Goal: Information Seeking & Learning: Learn about a topic

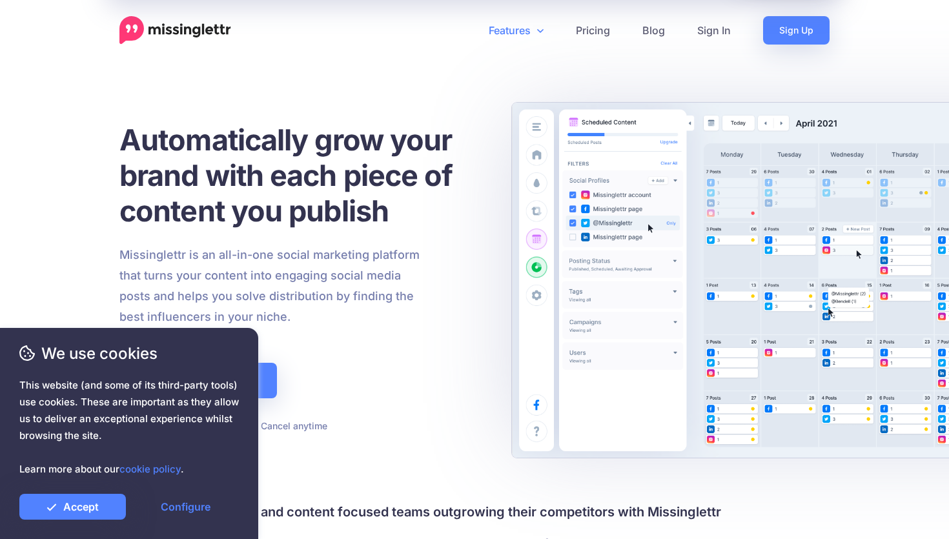
click at [525, 31] on link "Features" at bounding box center [516, 30] width 87 height 28
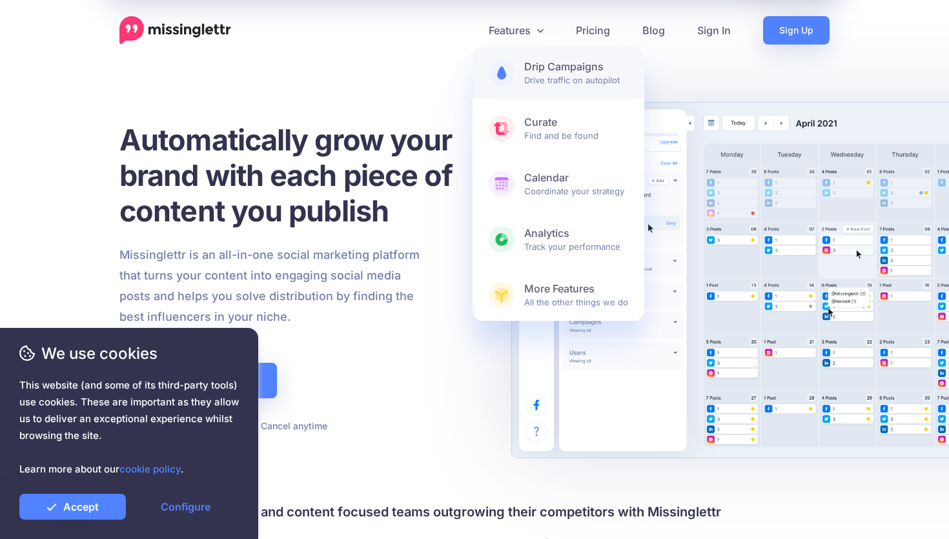
click at [532, 79] on span "Drip Campaigns Drive traffic on autopilot" at bounding box center [576, 73] width 104 height 26
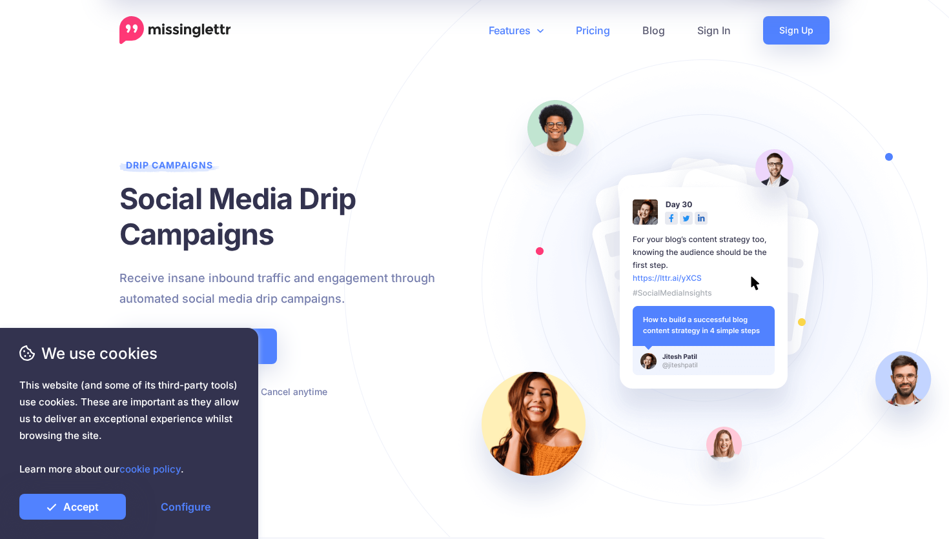
click at [595, 34] on link "Pricing" at bounding box center [593, 30] width 66 height 28
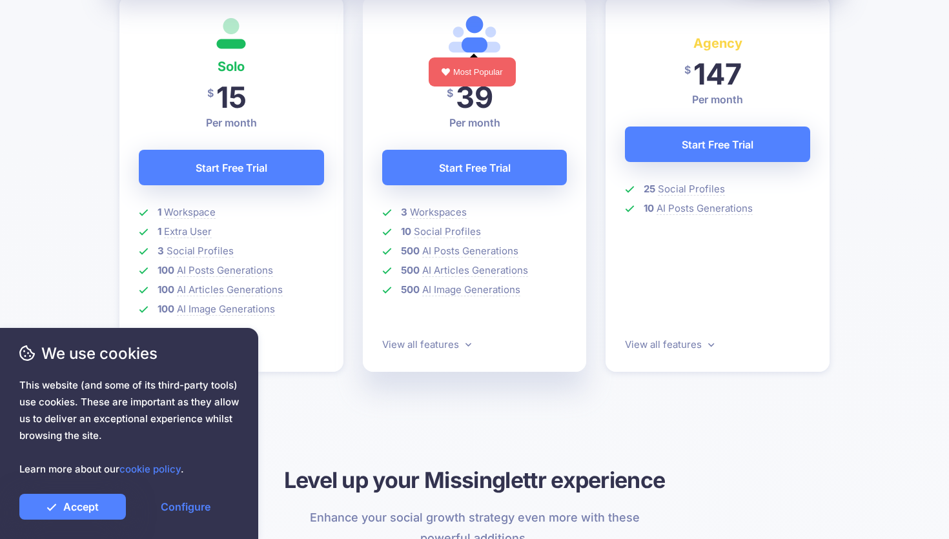
scroll to position [374, 0]
